Goal: Transaction & Acquisition: Download file/media

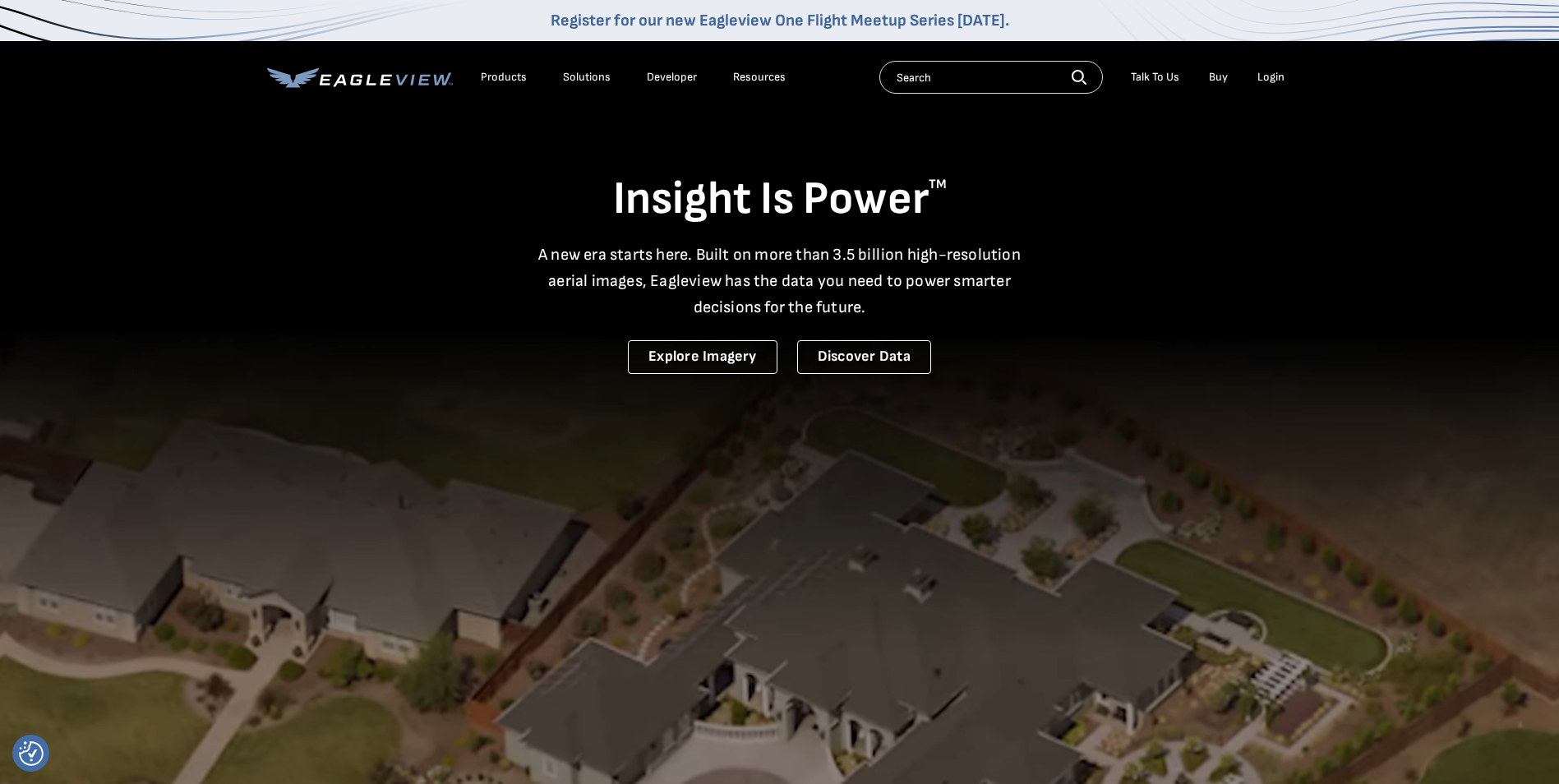
click at [1276, 79] on div "Login" at bounding box center [1271, 77] width 27 height 15
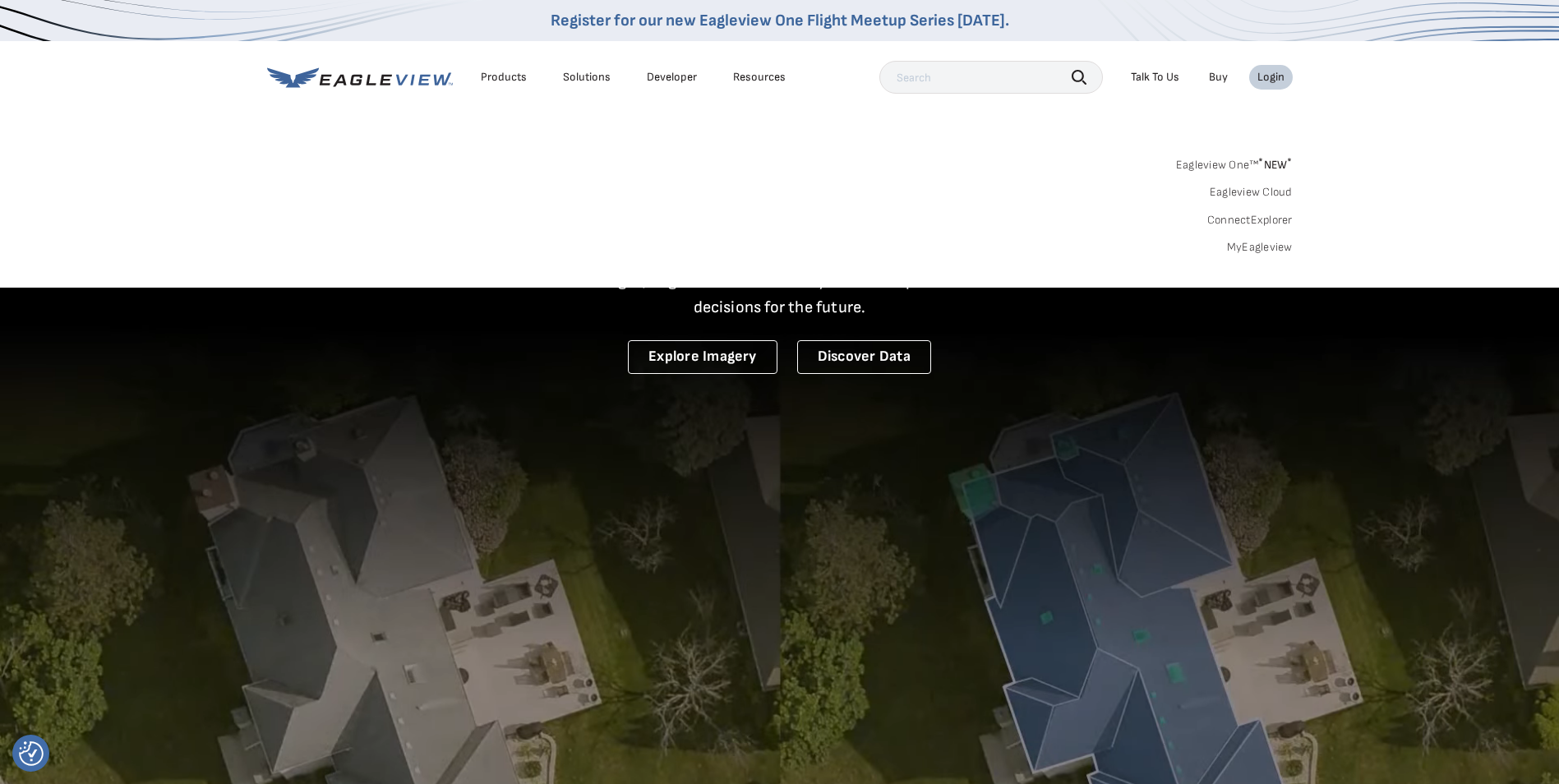
click at [1258, 243] on link "MyEagleview" at bounding box center [1260, 248] width 65 height 15
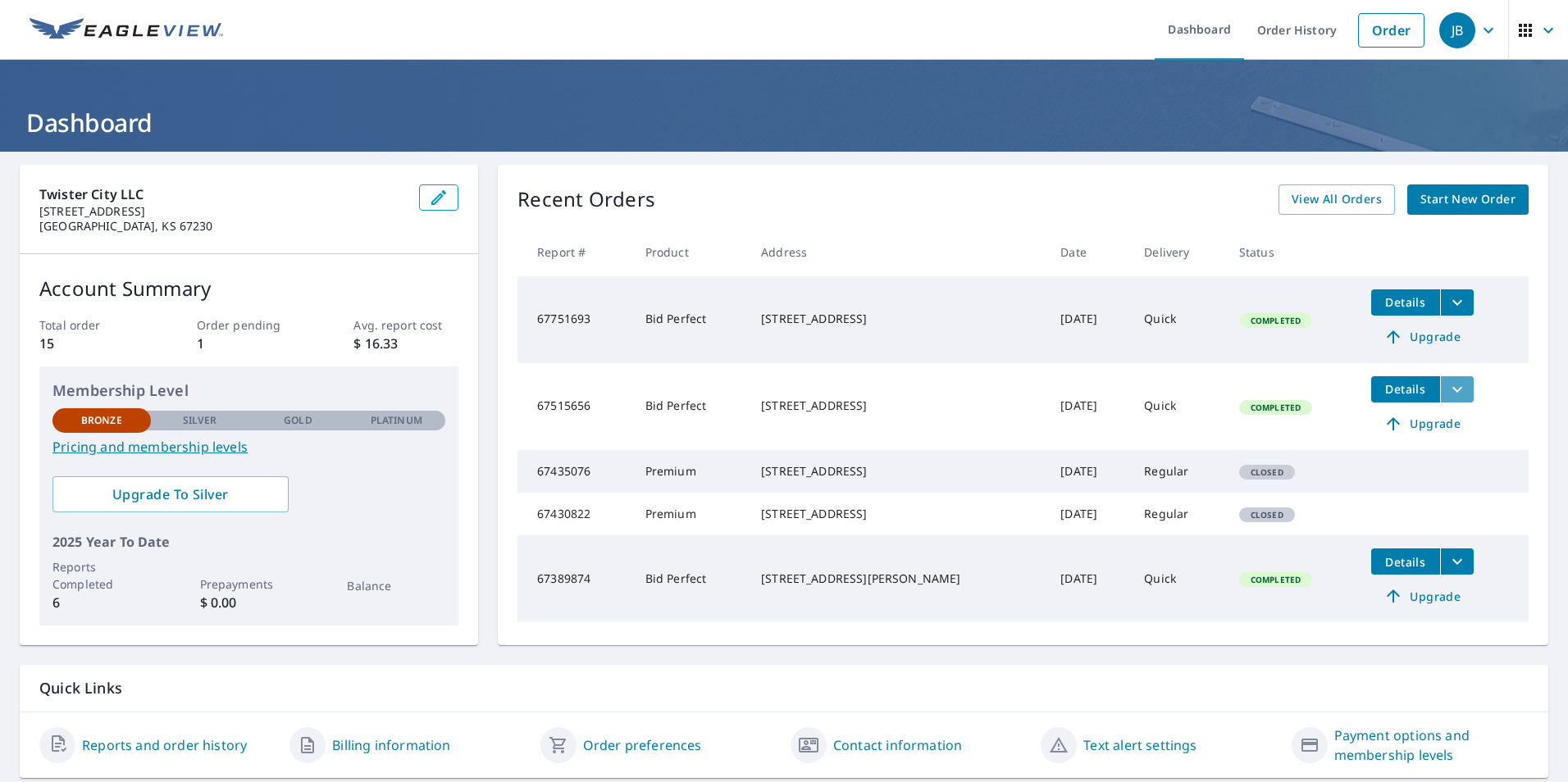
click at [1447, 398] on icon "filesDropdownBtn-67515656" at bounding box center [1457, 388] width 19 height 19
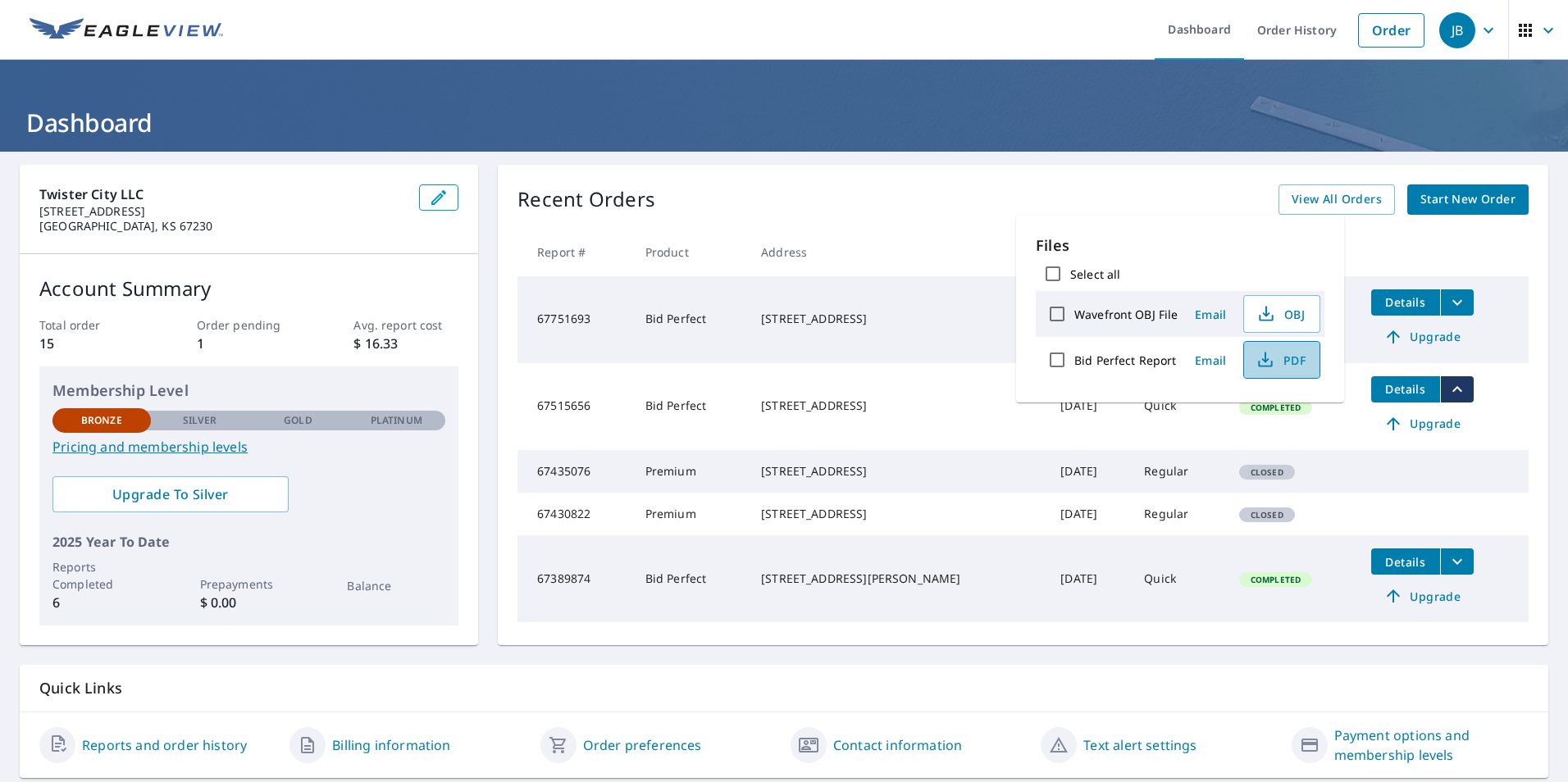
click at [1283, 375] on button "PDF" at bounding box center [1282, 359] width 77 height 38
